Goal: Transaction & Acquisition: Purchase product/service

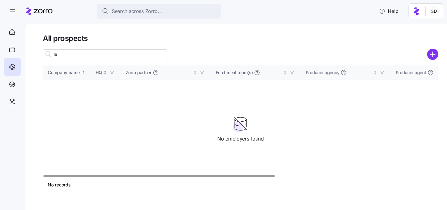
type input "l"
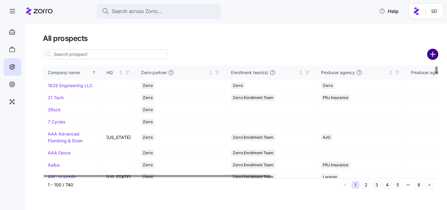
click at [432, 56] on circle "add icon" at bounding box center [432, 54] width 10 height 10
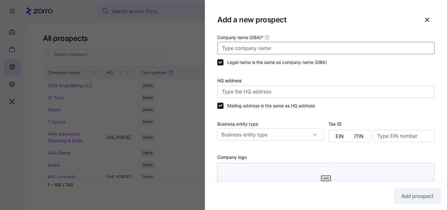
click at [257, 49] on input "Company name (DBA) *" at bounding box center [325, 48] width 217 height 12
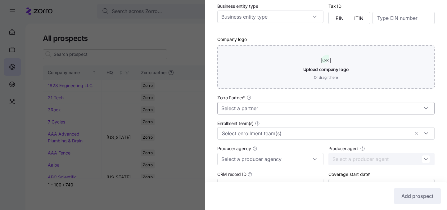
scroll to position [128, 0]
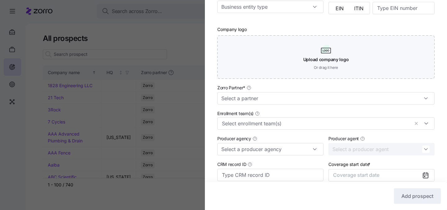
type input "[PERSON_NAME] Women's Healthcare"
click at [289, 98] on input "Zorro Partner *" at bounding box center [325, 98] width 217 height 12
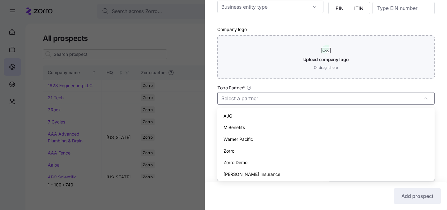
scroll to position [3, 0]
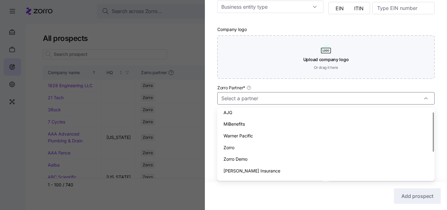
click at [285, 145] on div "Zorro" at bounding box center [326, 148] width 212 height 12
type input "Zorro"
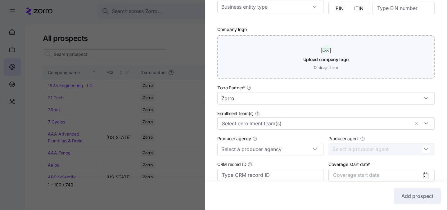
scroll to position [181, 0]
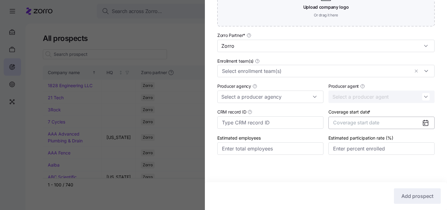
click at [353, 124] on span "Coverage start date" at bounding box center [356, 122] width 46 height 6
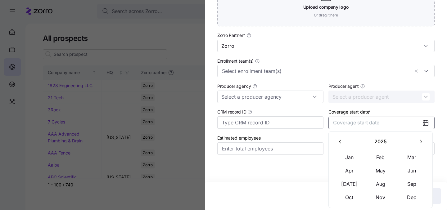
click at [420, 145] on button "button" at bounding box center [420, 141] width 13 height 13
click at [347, 154] on button "Jan" at bounding box center [349, 157] width 31 height 13
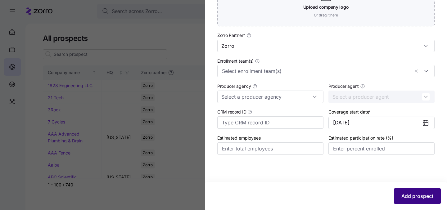
click at [406, 197] on span "Add prospect" at bounding box center [417, 195] width 32 height 7
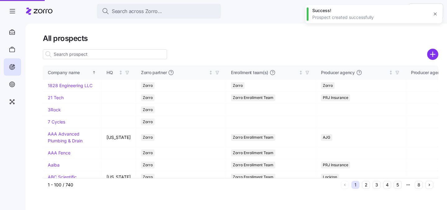
click at [116, 57] on div at bounding box center [223, 105] width 447 height 210
click at [116, 56] on input at bounding box center [105, 54] width 124 height 10
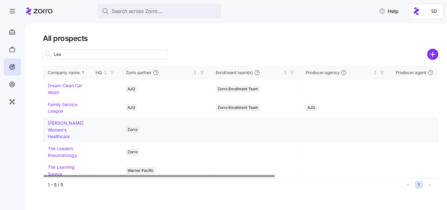
type input "Lea"
click at [67, 122] on link "[PERSON_NAME] Women's Healthcare" at bounding box center [66, 129] width 36 height 19
click at [51, 128] on link "[PERSON_NAME] Women's Healthcare" at bounding box center [66, 129] width 36 height 19
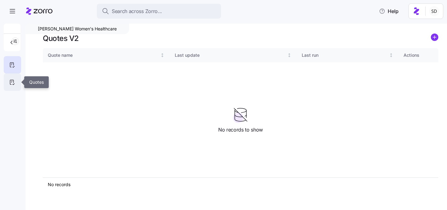
click at [8, 81] on div at bounding box center [12, 82] width 17 height 17
click at [433, 38] on circle "add icon" at bounding box center [434, 37] width 7 height 7
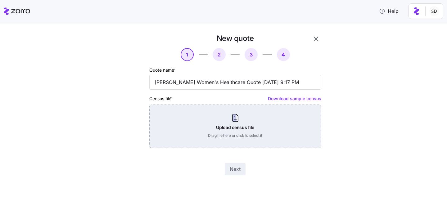
click at [210, 140] on div "Upload census file Drag file here or click to select it" at bounding box center [235, 126] width 172 height 43
click at [237, 127] on div "Upload census file Drag file here or click to select it" at bounding box center [235, 126] width 172 height 43
click at [219, 126] on div "Upload census file Drag file here or click to select it" at bounding box center [235, 126] width 172 height 43
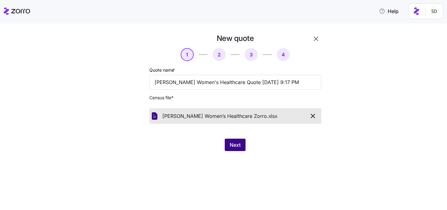
click at [232, 146] on span "Next" at bounding box center [235, 144] width 11 height 7
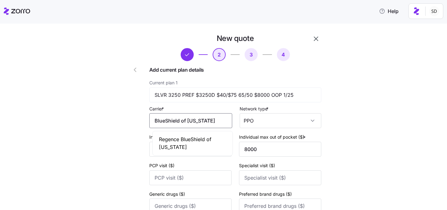
click at [209, 123] on input "BlueShield of [US_STATE]" at bounding box center [190, 120] width 83 height 15
click at [205, 139] on span "Regence BlueShield of [US_STATE]" at bounding box center [192, 144] width 67 height 16
type input "Regence BlueShield of [US_STATE]"
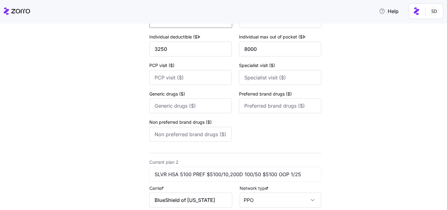
scroll to position [139, 0]
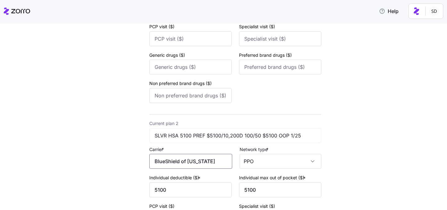
click at [213, 169] on input "BlueShield of [US_STATE]" at bounding box center [190, 161] width 83 height 15
click at [209, 178] on span "Regence BlueShield of [US_STATE]" at bounding box center [192, 185] width 67 height 16
type input "Regence BlueShield of [US_STATE]"
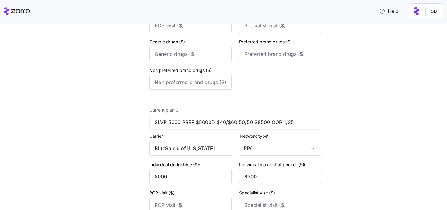
scroll to position [340, 0]
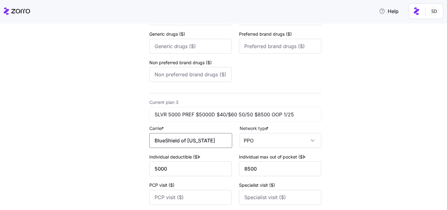
click at [211, 145] on input "BlueShield of [US_STATE]" at bounding box center [190, 140] width 83 height 15
click at [199, 162] on span "Regence BlueShield of [US_STATE]" at bounding box center [192, 165] width 67 height 16
type input "Regence BlueShield of [US_STATE]"
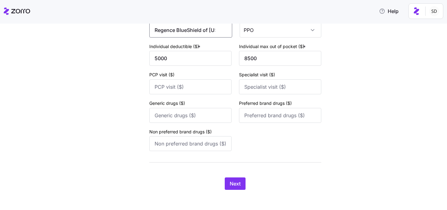
scroll to position [455, 0]
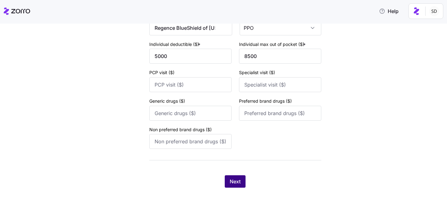
click at [232, 180] on span "Next" at bounding box center [235, 181] width 11 height 7
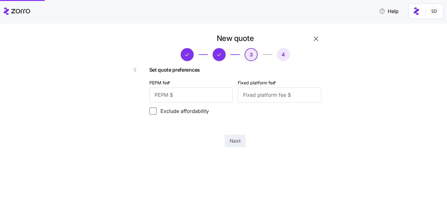
scroll to position [0, 0]
click at [182, 96] on input "PEPM fee *" at bounding box center [190, 94] width 83 height 15
type input "50"
click at [196, 90] on input "50" at bounding box center [190, 94] width 83 height 15
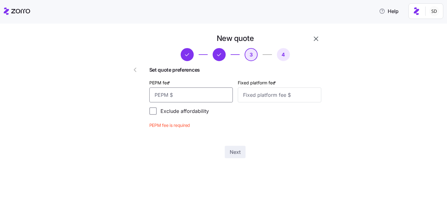
type input "1"
type input "0"
click at [279, 97] on input "Fixed platform fee *" at bounding box center [279, 94] width 83 height 15
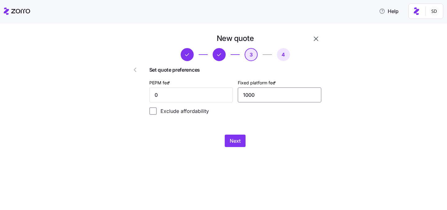
type input "1000"
click at [303, 127] on div "New quote 3 4 Set quote preferences PEPM fee * 0 Fixed platform fee * 1000 Excl…" at bounding box center [235, 90] width 177 height 118
click at [262, 99] on input "1000" at bounding box center [279, 94] width 83 height 15
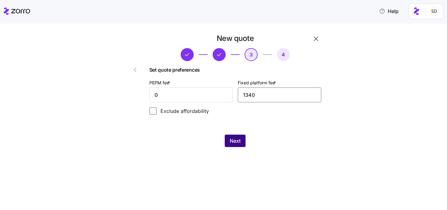
type input "1340"
click at [226, 139] on button "Next" at bounding box center [235, 141] width 21 height 12
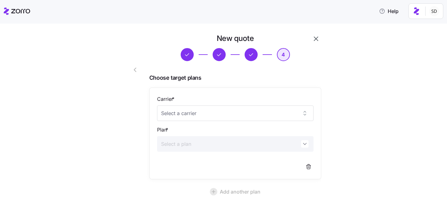
scroll to position [57, 0]
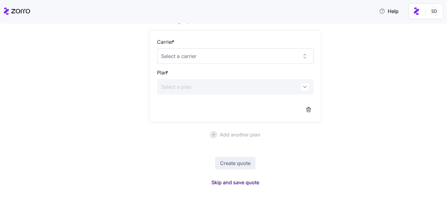
click at [237, 181] on span "Skip and save quote" at bounding box center [235, 182] width 48 height 7
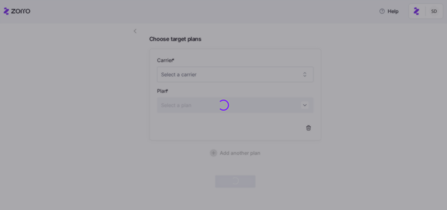
scroll to position [38, 0]
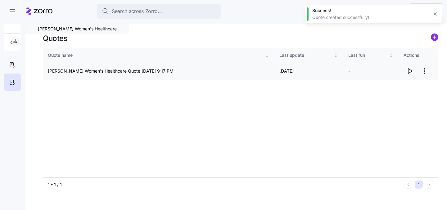
click at [408, 73] on icon "button" at bounding box center [410, 71] width 4 height 5
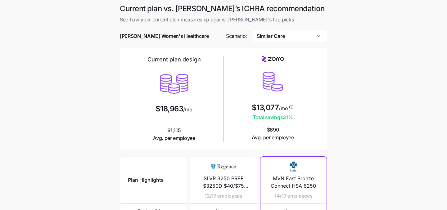
click at [301, 44] on div at bounding box center [223, 45] width 207 height 6
click at [301, 40] on input "Similar Care" at bounding box center [289, 36] width 75 height 12
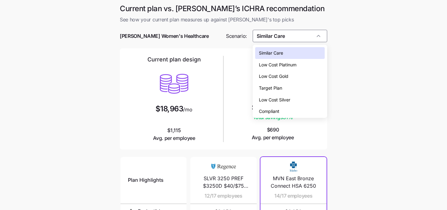
drag, startPoint x: 292, startPoint y: 84, endPoint x: 290, endPoint y: 76, distance: 8.5
click at [290, 76] on div "Similar Care Low Cost Platinum Low Cost Gold Target Plan Low Cost Silver Compli…" at bounding box center [290, 82] width 70 height 70
click at [290, 76] on div "Low Cost Gold" at bounding box center [290, 76] width 70 height 12
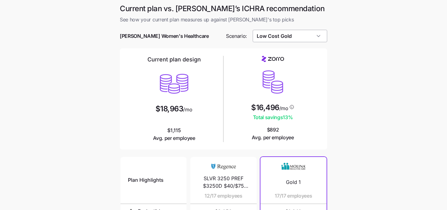
click at [298, 38] on input "Low Cost Gold" at bounding box center [289, 36] width 75 height 12
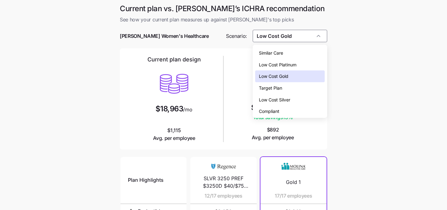
click at [293, 64] on span "Low Cost Platinum" at bounding box center [278, 64] width 38 height 7
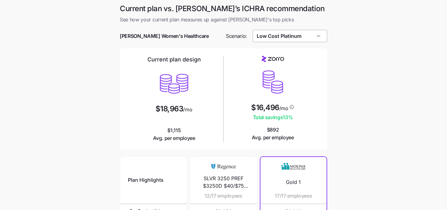
click at [303, 38] on input "Low Cost Platinum" at bounding box center [289, 36] width 75 height 12
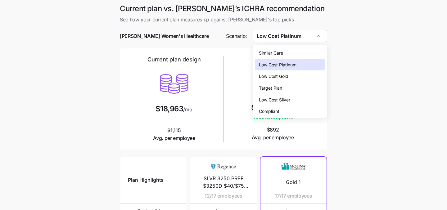
click at [303, 101] on div "Low Cost Silver" at bounding box center [290, 100] width 70 height 12
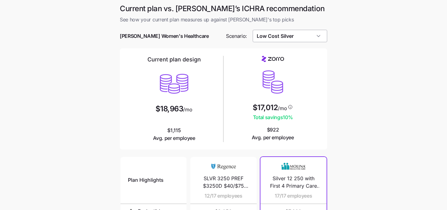
click at [309, 34] on input "Low Cost Silver" at bounding box center [289, 36] width 75 height 12
click at [349, 82] on main "Current plan vs. [PERSON_NAME]’s ICHRA recommendation See how your current plan…" at bounding box center [223, 169] width 447 height 339
click at [298, 36] on input "Low Cost Silver" at bounding box center [289, 36] width 75 height 12
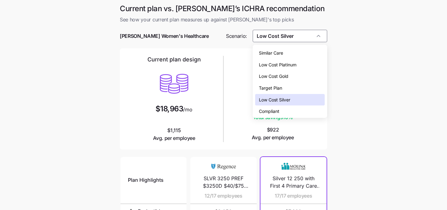
click at [298, 78] on div "Low Cost Gold" at bounding box center [290, 76] width 70 height 12
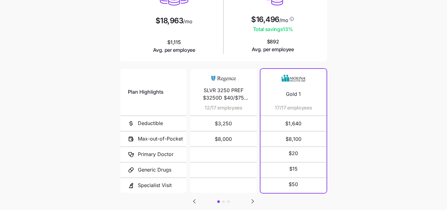
scroll to position [20, 0]
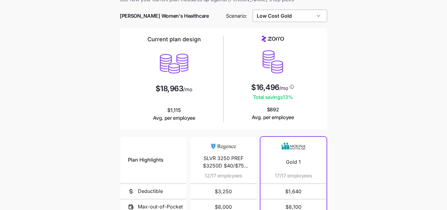
click at [300, 16] on input "Low Cost Gold" at bounding box center [289, 16] width 75 height 12
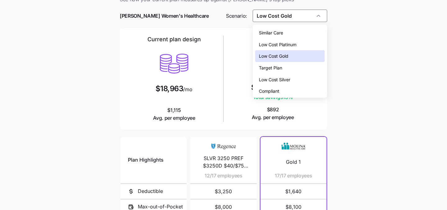
click at [293, 77] on div "Low Cost Silver" at bounding box center [290, 80] width 70 height 12
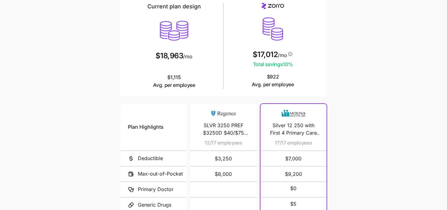
scroll to position [5, 0]
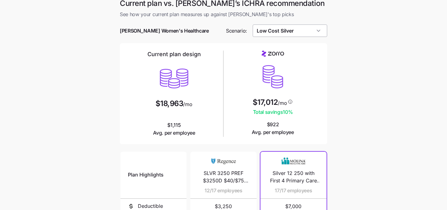
click at [294, 31] on input "Low Cost Silver" at bounding box center [289, 31] width 75 height 12
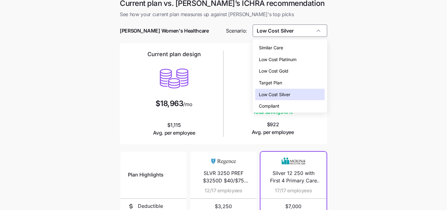
click at [290, 60] on span "Low Cost Platinum" at bounding box center [278, 59] width 38 height 7
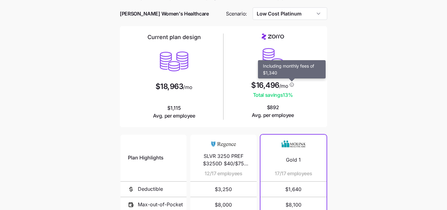
scroll to position [13, 0]
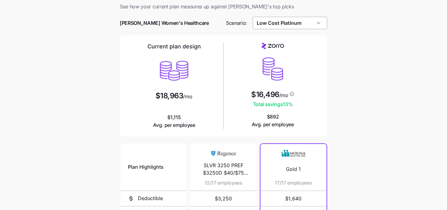
click at [291, 25] on input "Low Cost Platinum" at bounding box center [289, 23] width 75 height 12
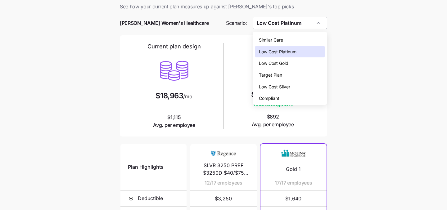
click at [290, 98] on div "Compliant" at bounding box center [290, 98] width 70 height 12
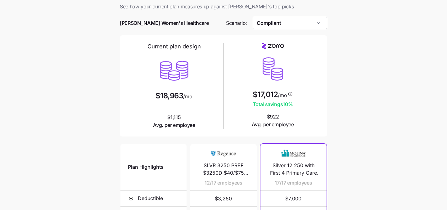
click at [311, 20] on input "Compliant" at bounding box center [289, 23] width 75 height 12
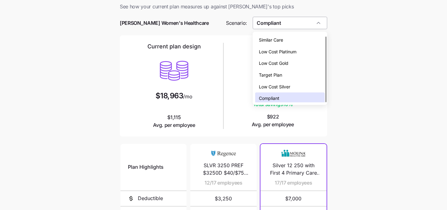
scroll to position [2, 0]
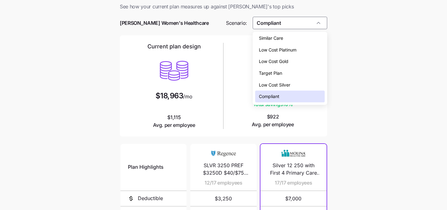
click at [292, 61] on div "Low Cost Gold" at bounding box center [290, 62] width 70 height 12
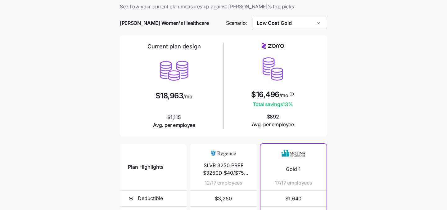
click at [308, 26] on input "Low Cost Gold" at bounding box center [289, 23] width 75 height 12
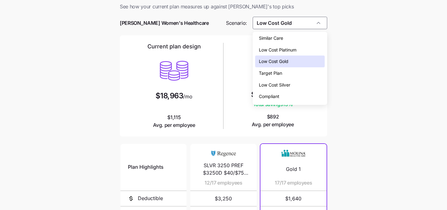
click at [304, 82] on div "Low Cost Silver" at bounding box center [290, 85] width 70 height 12
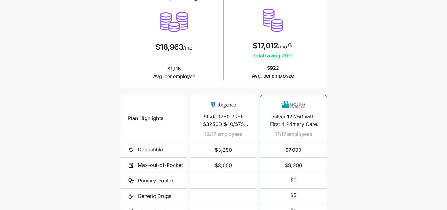
scroll to position [3, 0]
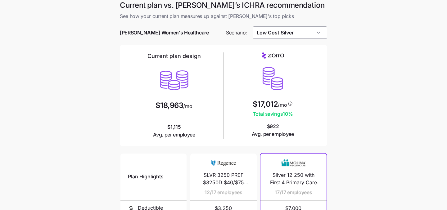
click at [304, 36] on input "Low Cost Silver" at bounding box center [289, 32] width 75 height 12
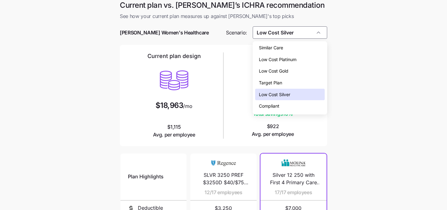
click at [299, 47] on div "Similar Care" at bounding box center [290, 48] width 70 height 12
type input "Similar Care"
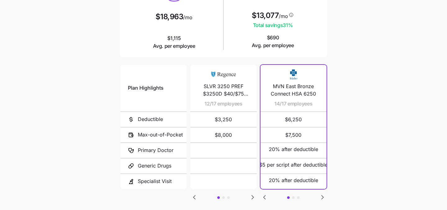
scroll to position [121, 0]
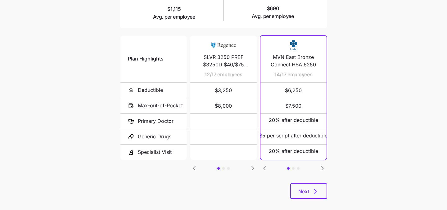
click at [250, 167] on icon "Go to next slide" at bounding box center [252, 167] width 7 height 7
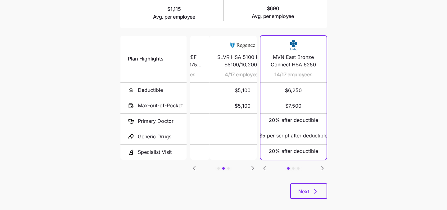
click at [250, 167] on icon "Go to next slide" at bounding box center [252, 167] width 7 height 7
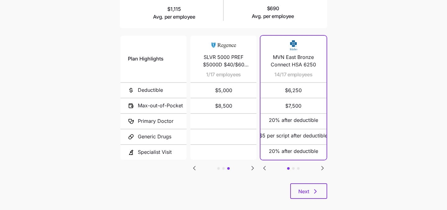
click at [196, 167] on icon "Go to previous slide" at bounding box center [193, 167] width 7 height 7
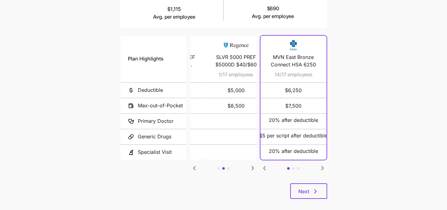
click at [196, 167] on icon "Go to previous slide" at bounding box center [193, 167] width 7 height 7
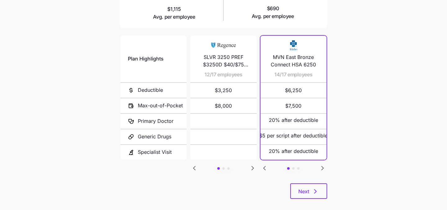
click at [322, 166] on icon "Go to next slide" at bounding box center [322, 168] width 2 height 4
click at [265, 166] on icon "Go to previous slide" at bounding box center [264, 168] width 2 height 4
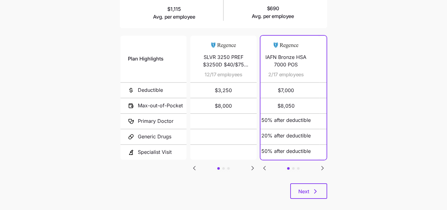
click at [265, 166] on icon "Go to previous slide" at bounding box center [264, 168] width 2 height 4
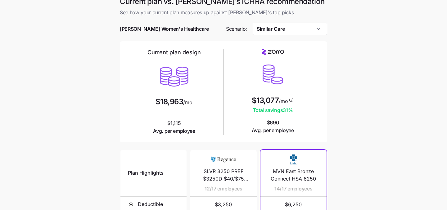
scroll to position [0, 0]
